Goal: Task Accomplishment & Management: Use online tool/utility

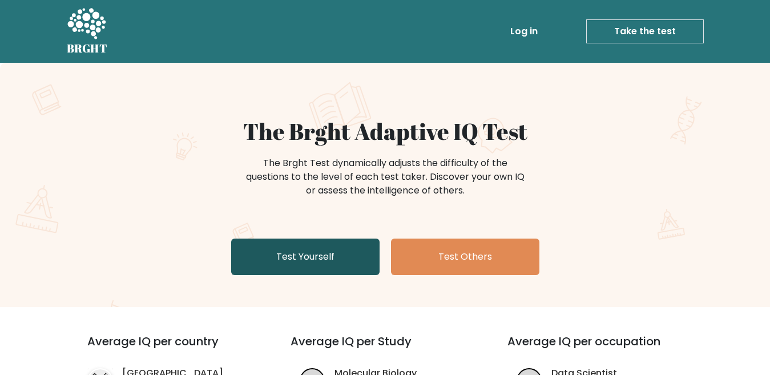
click at [312, 257] on link "Test Yourself" at bounding box center [305, 256] width 148 height 37
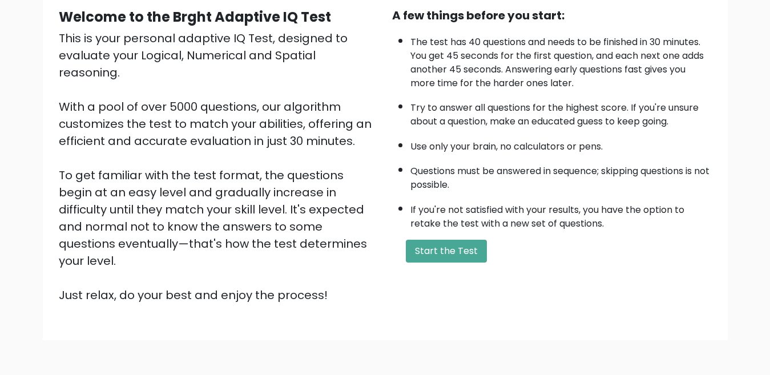
scroll to position [91, 0]
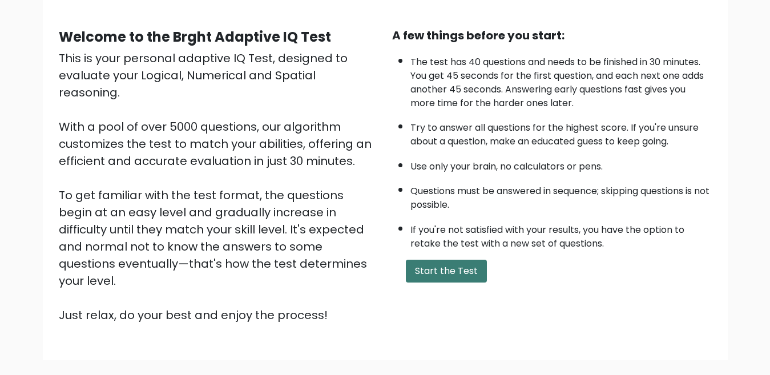
click at [464, 270] on button "Start the Test" at bounding box center [446, 271] width 81 height 23
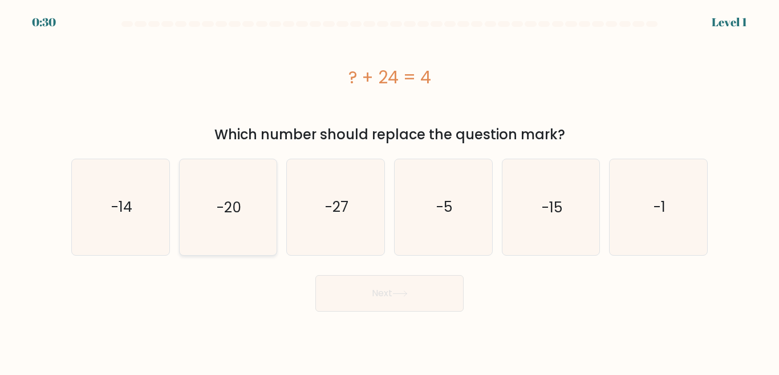
click at [238, 195] on icon "-20" at bounding box center [227, 206] width 95 height 95
click at [390, 191] on input "b. -20" at bounding box center [390, 189] width 1 height 3
radio input "true"
click at [427, 289] on button "Next" at bounding box center [389, 293] width 148 height 37
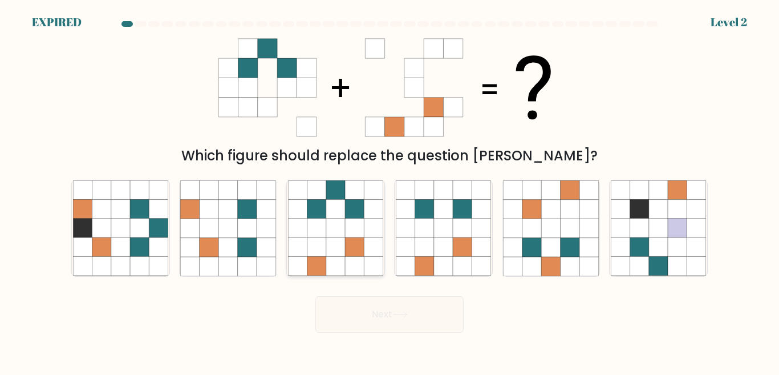
click at [333, 229] on icon at bounding box center [335, 228] width 19 height 19
click at [390, 191] on input "c." at bounding box center [390, 189] width 1 height 3
radio input "true"
click at [333, 231] on icon at bounding box center [335, 228] width 19 height 19
click at [390, 191] on input "c." at bounding box center [390, 189] width 1 height 3
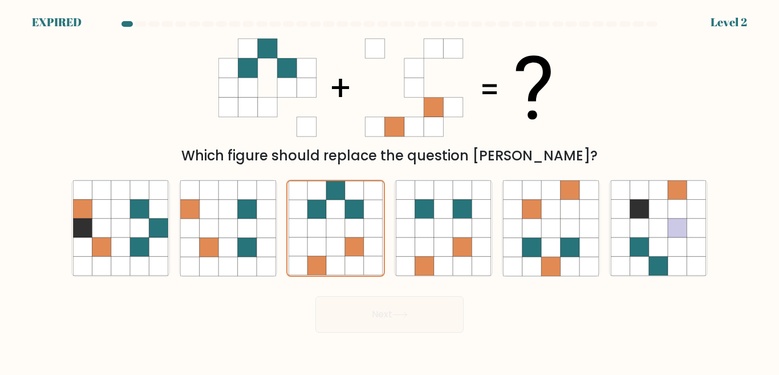
drag, startPoint x: 334, startPoint y: 228, endPoint x: 373, endPoint y: 147, distance: 89.3
click at [373, 147] on form at bounding box center [389, 176] width 779 height 311
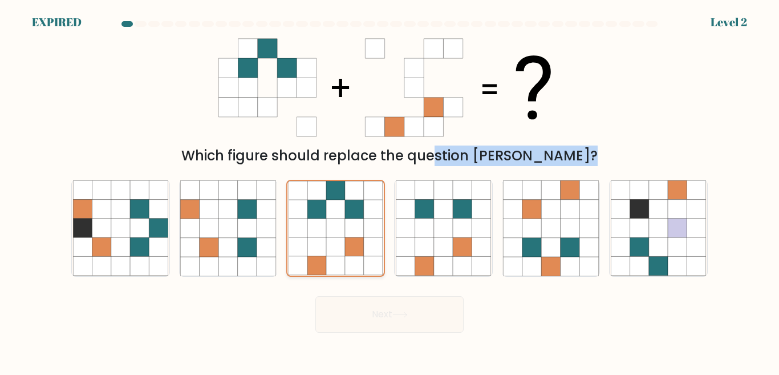
click at [340, 215] on icon at bounding box center [335, 209] width 19 height 19
click at [390, 191] on input "c." at bounding box center [390, 189] width 1 height 3
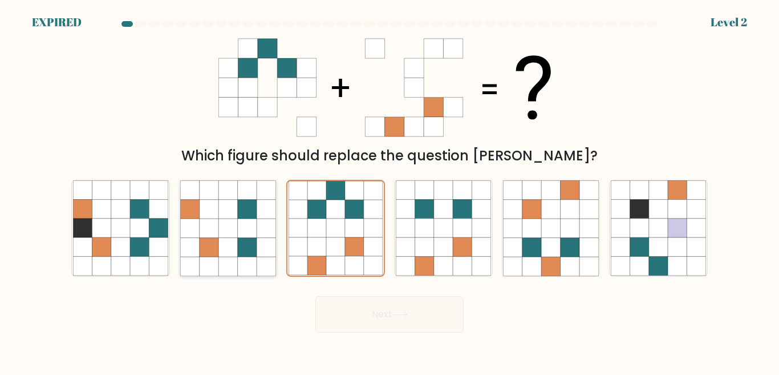
click at [263, 221] on icon at bounding box center [266, 228] width 19 height 19
click at [390, 191] on input "b." at bounding box center [390, 189] width 1 height 3
radio input "true"
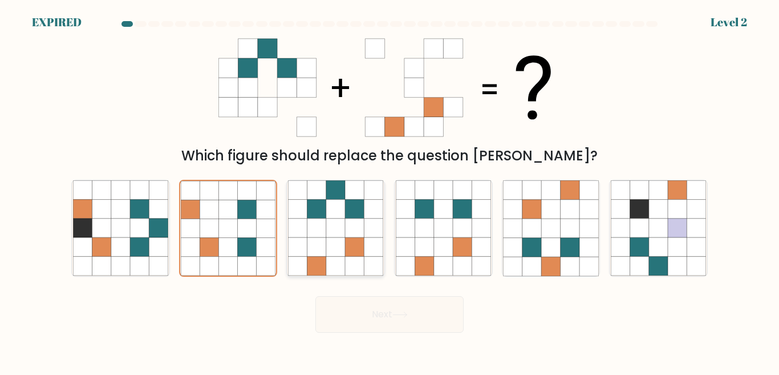
click at [335, 215] on icon at bounding box center [335, 209] width 19 height 19
click at [390, 191] on input "c." at bounding box center [390, 189] width 1 height 3
radio input "true"
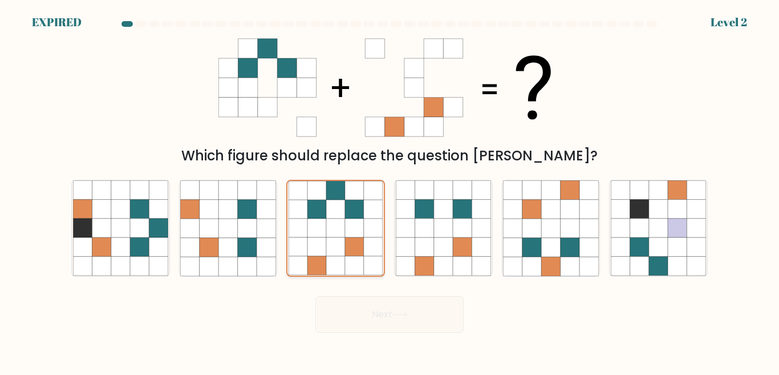
click at [335, 215] on icon at bounding box center [335, 209] width 19 height 19
click at [390, 191] on input "c." at bounding box center [390, 189] width 1 height 3
click at [368, 215] on icon at bounding box center [373, 209] width 19 height 19
click at [390, 191] on input "c." at bounding box center [390, 189] width 1 height 3
